Goal: Information Seeking & Learning: Learn about a topic

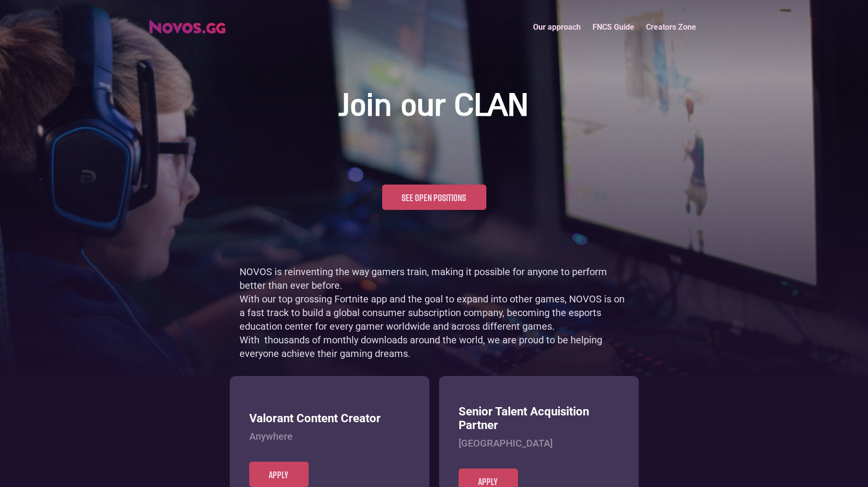
scroll to position [474, 0]
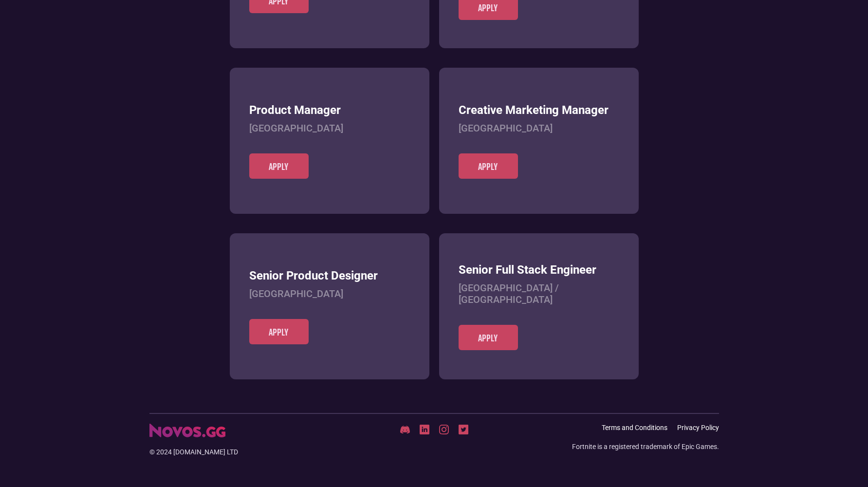
scroll to position [376, 0]
